Goal: Find specific page/section: Find specific page/section

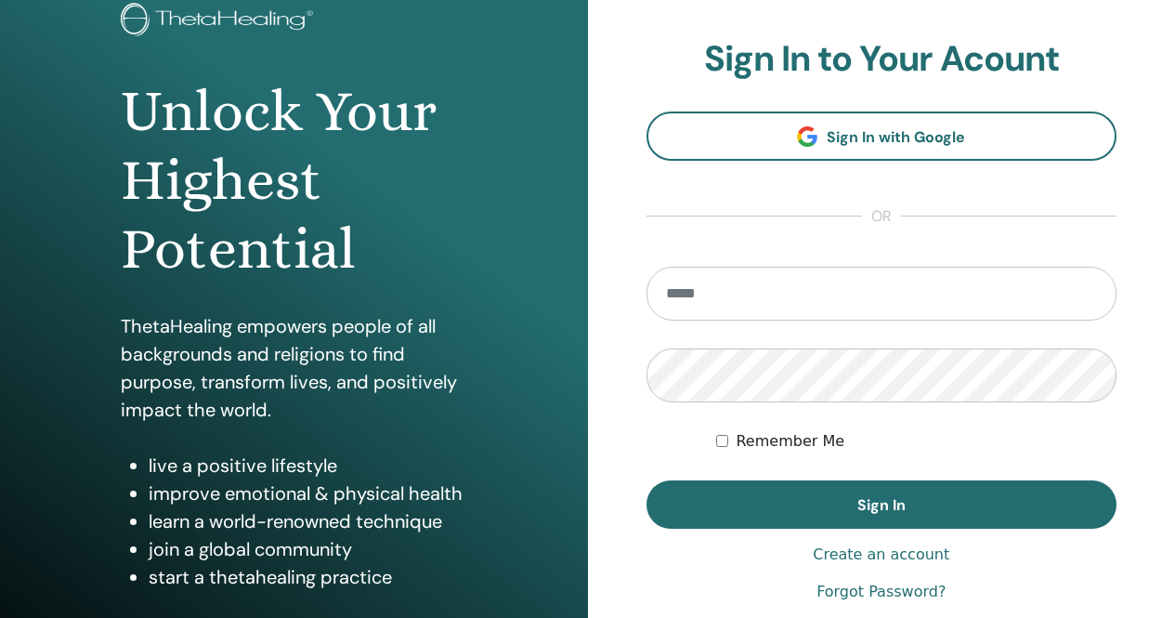
scroll to position [274, 0]
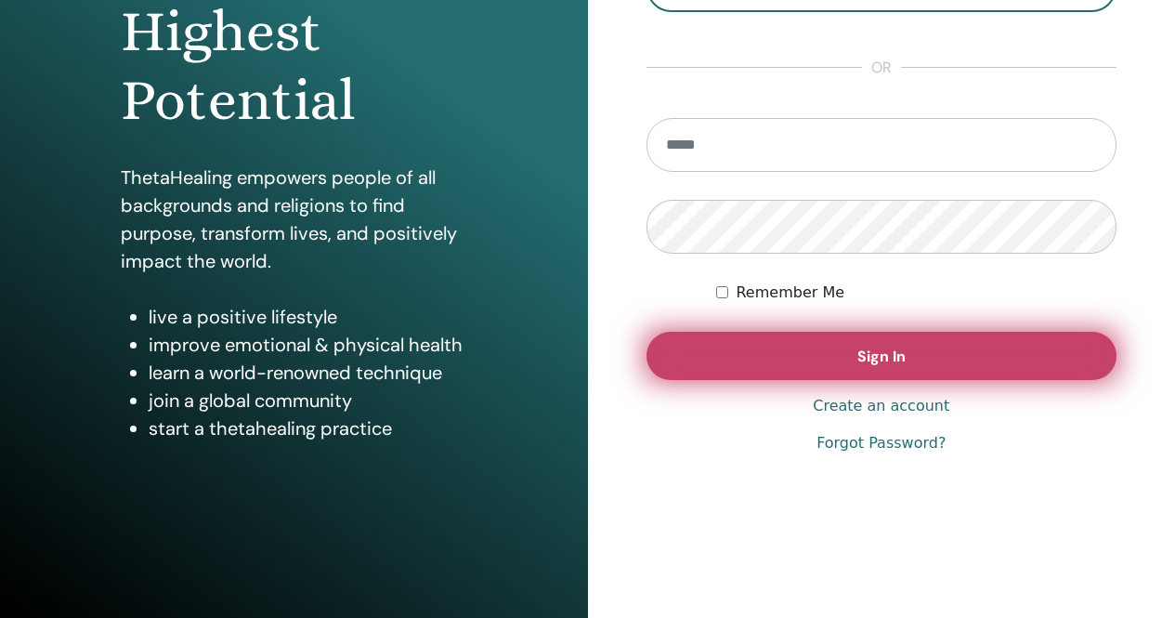
type input "**********"
click at [866, 359] on span "Sign In" at bounding box center [882, 357] width 48 height 20
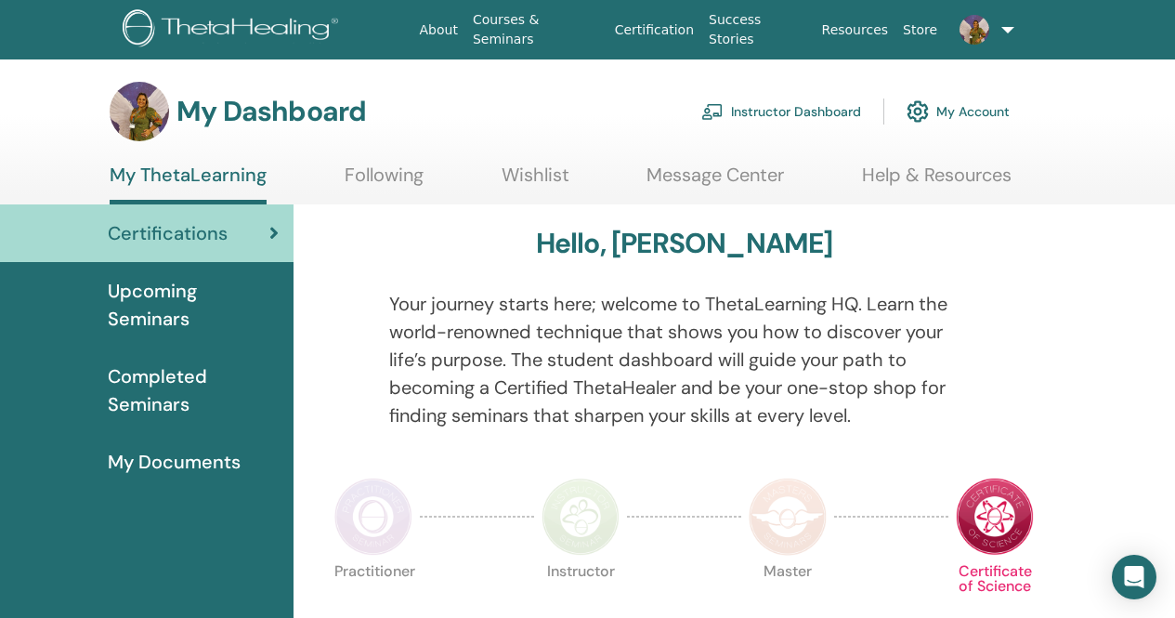
click at [760, 110] on link "Instructor Dashboard" at bounding box center [781, 111] width 160 height 41
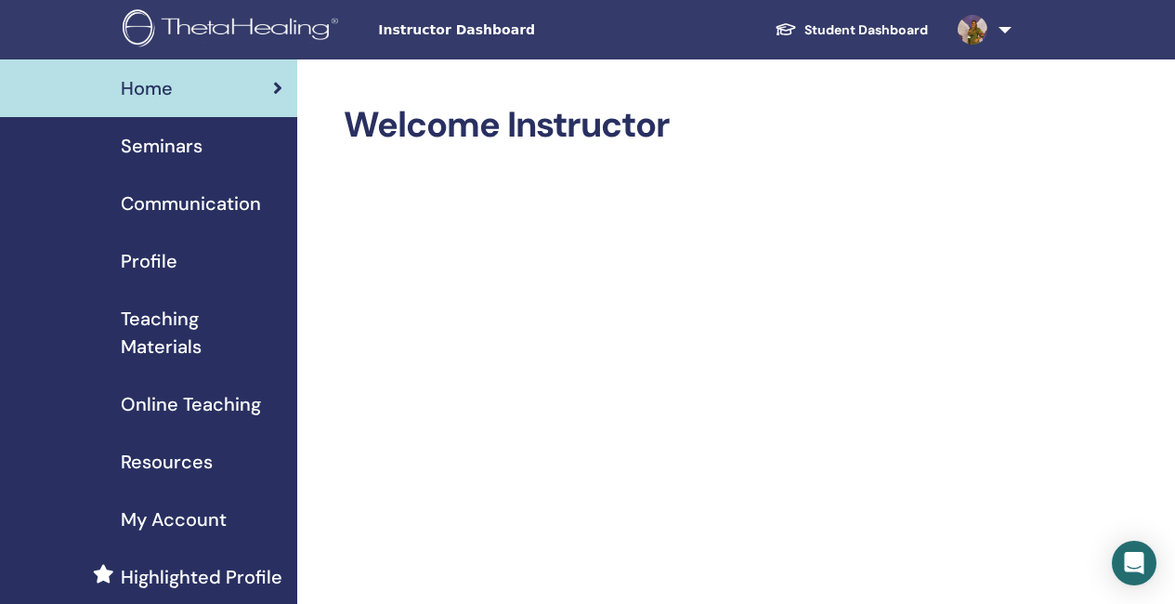
click at [159, 129] on link "Seminars" at bounding box center [148, 146] width 297 height 58
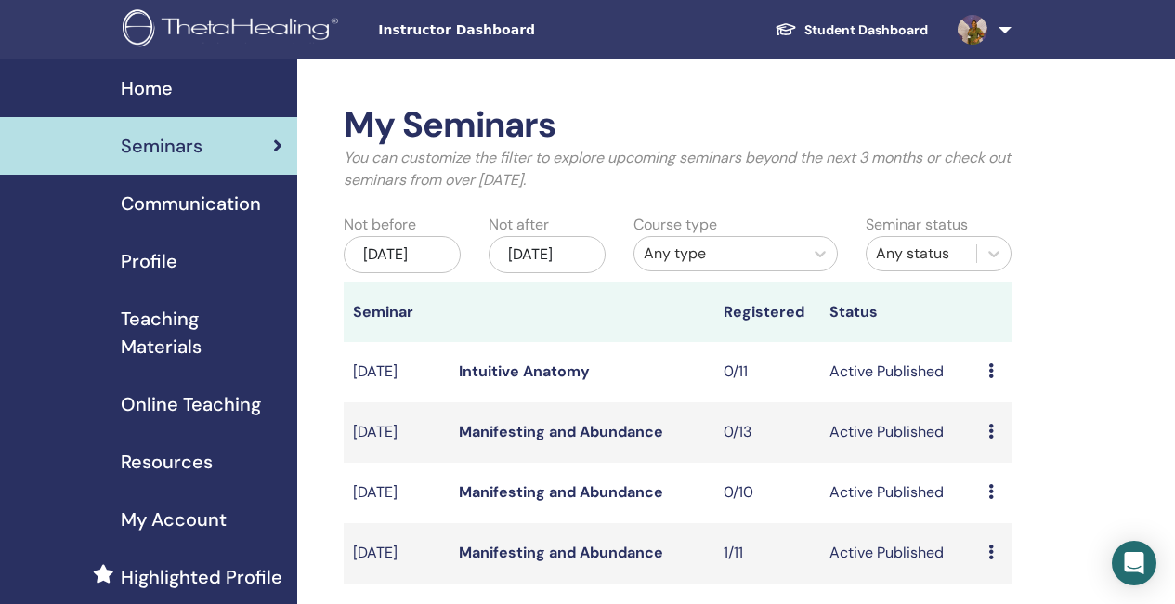
click at [177, 347] on span "Teaching Materials" at bounding box center [202, 333] width 162 height 56
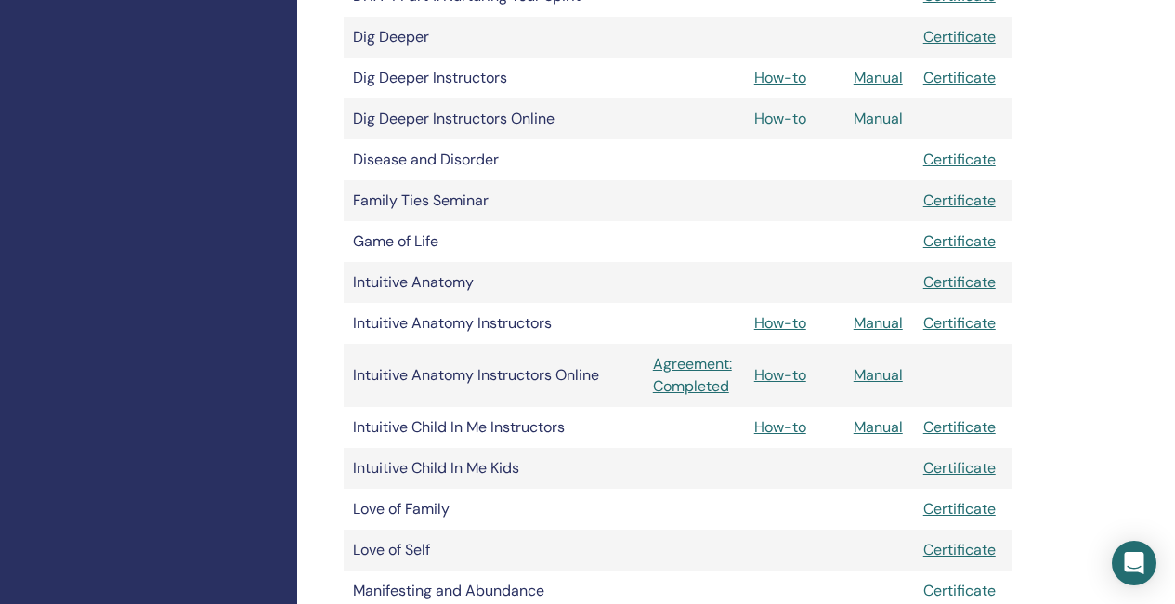
scroll to position [836, 0]
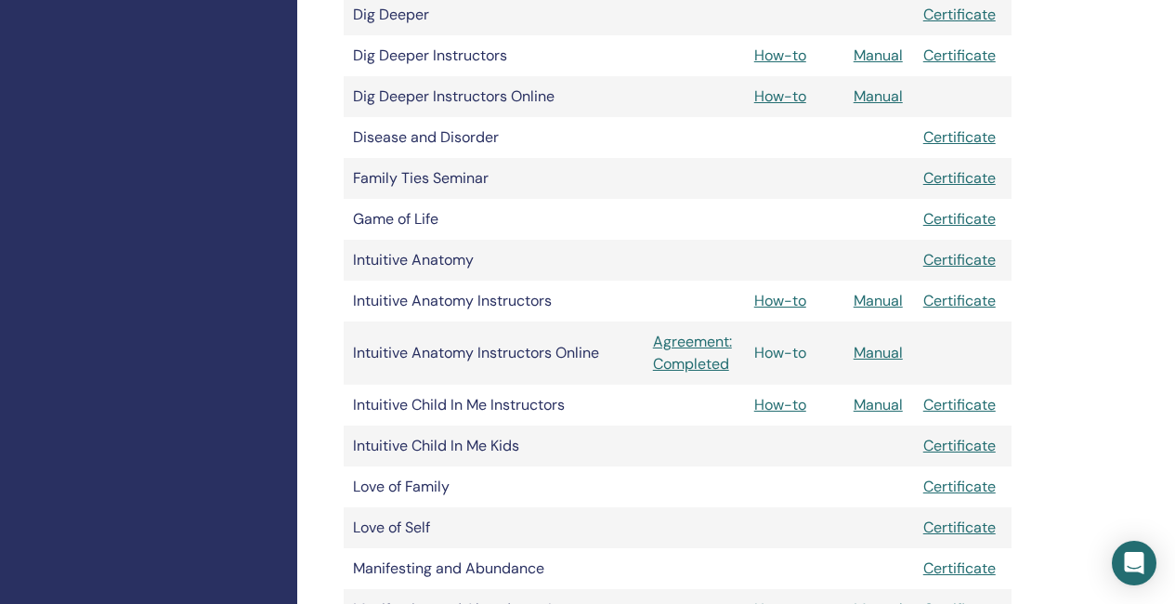
click at [783, 356] on link "How-to" at bounding box center [780, 353] width 52 height 20
